Goal: Navigation & Orientation: Find specific page/section

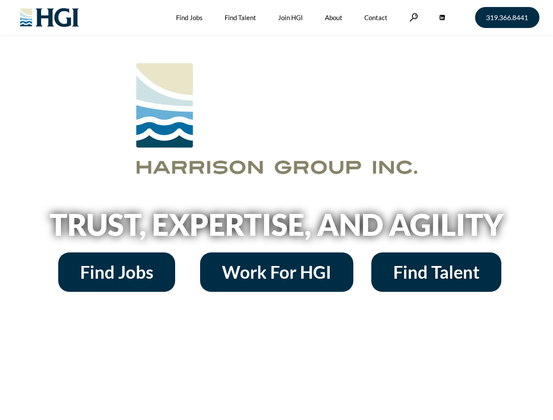
click at [276, 210] on h2 "Trust, Expertise, and Agility" at bounding box center [276, 225] width 499 height 30
click at [412, 17] on link at bounding box center [413, 17] width 9 height 8
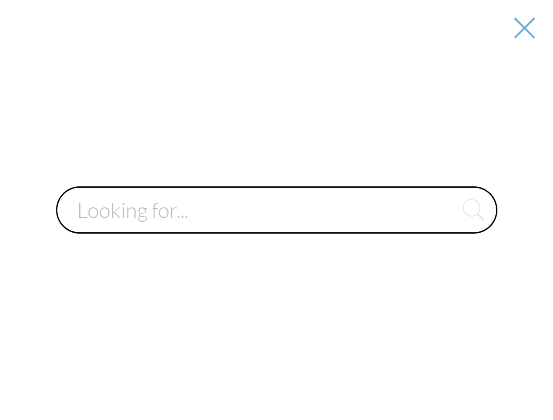
click at [276, 228] on input "text" at bounding box center [276, 209] width 441 height 47
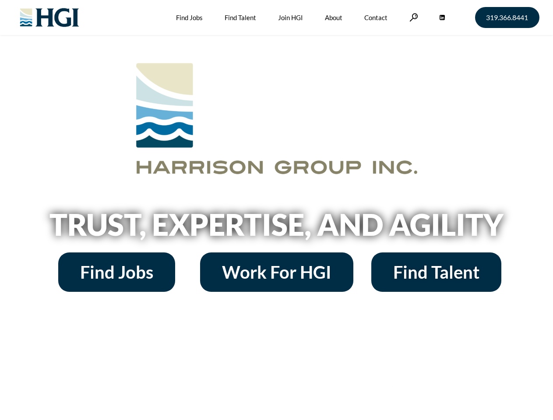
click at [276, 210] on h2 "Trust, Expertise, and Agility" at bounding box center [276, 225] width 499 height 30
click at [412, 17] on link at bounding box center [413, 17] width 9 height 8
